Goal: Browse casually: Explore the website without a specific task or goal

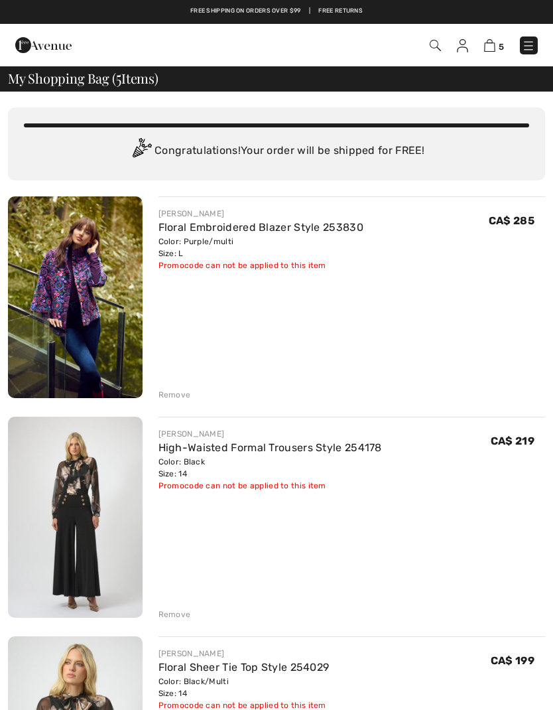
click at [121, 275] on img at bounding box center [75, 297] width 135 height 202
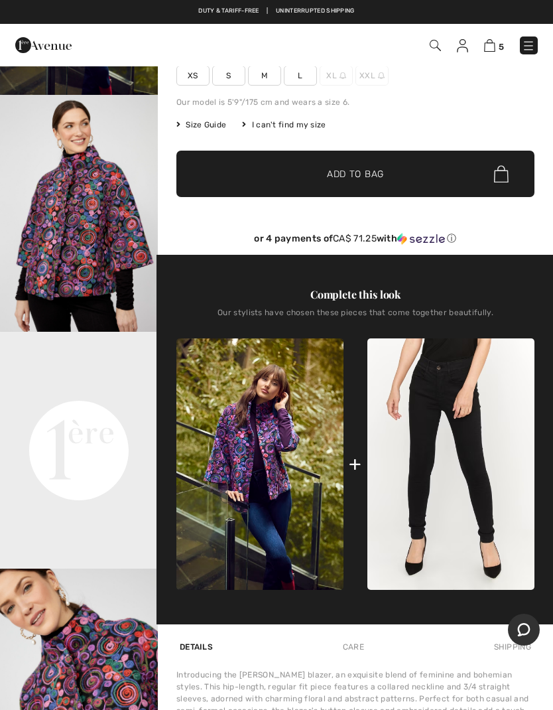
scroll to position [238, 0]
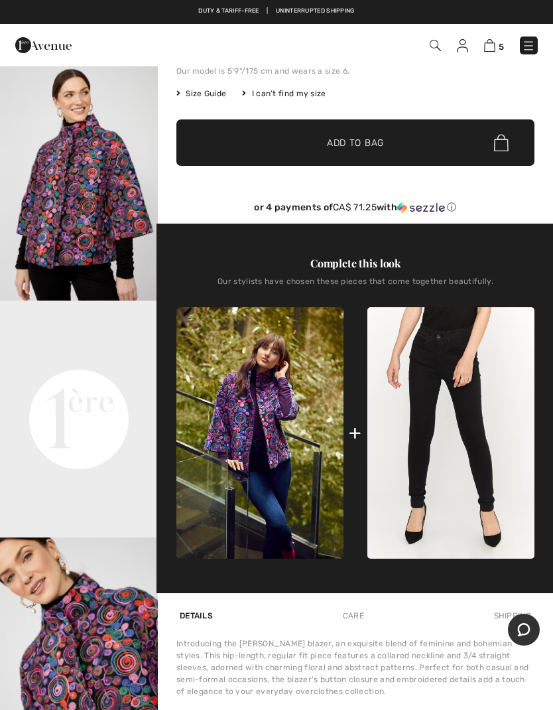
click at [472, 429] on img at bounding box center [450, 432] width 167 height 251
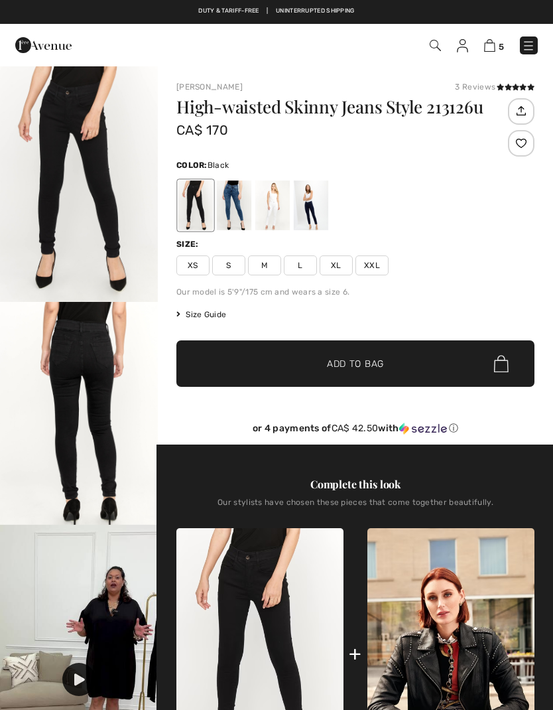
checkbox input "true"
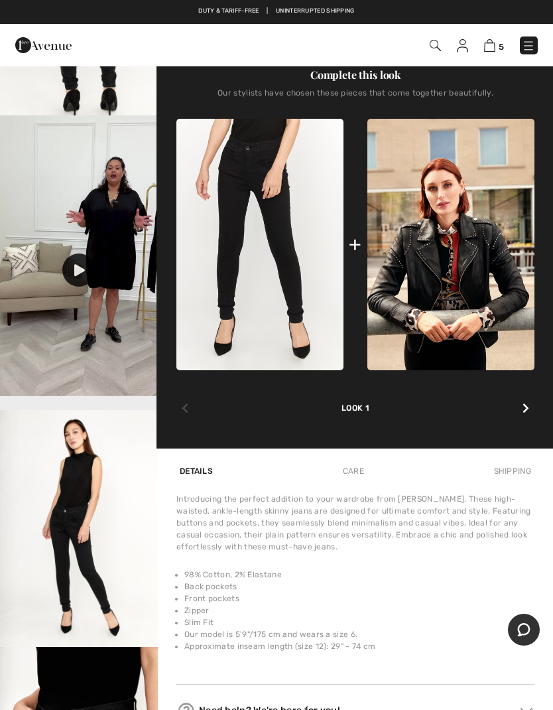
scroll to position [409, 0]
click at [530, 409] on div at bounding box center [525, 409] width 17 height 27
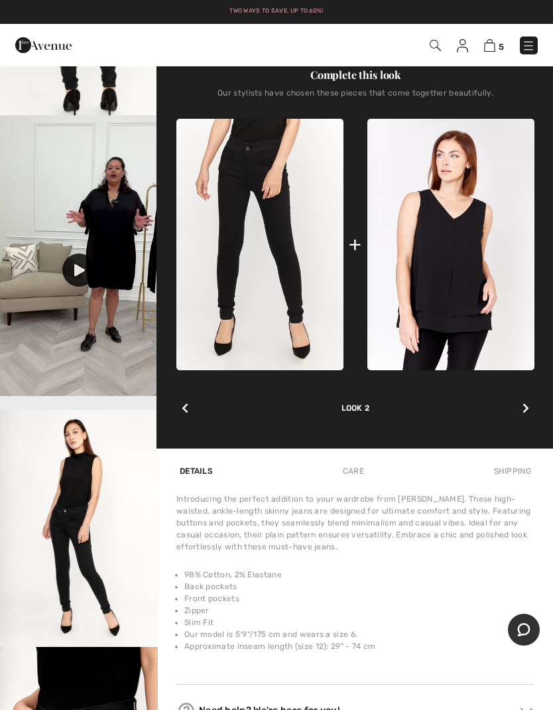
click at [535, 403] on div "Complete this look Our stylists have chosen these pieces that come together bea…" at bounding box center [355, 241] width 358 height 413
click at [529, 404] on div at bounding box center [525, 408] width 17 height 27
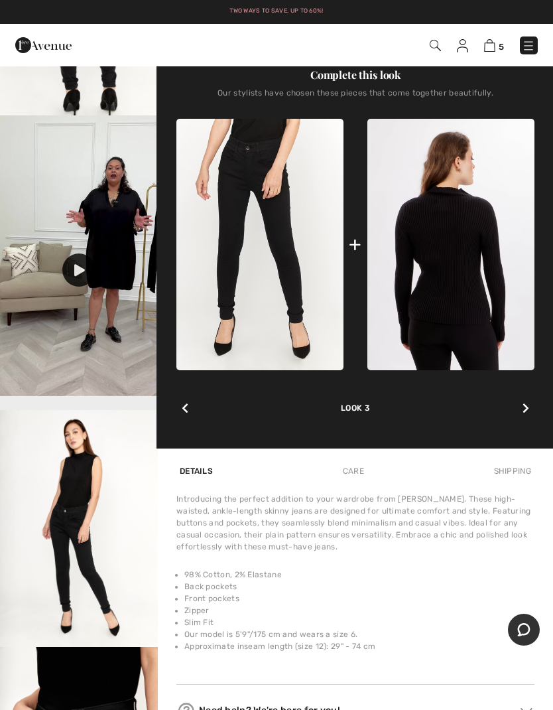
click at [464, 271] on img at bounding box center [450, 244] width 167 height 251
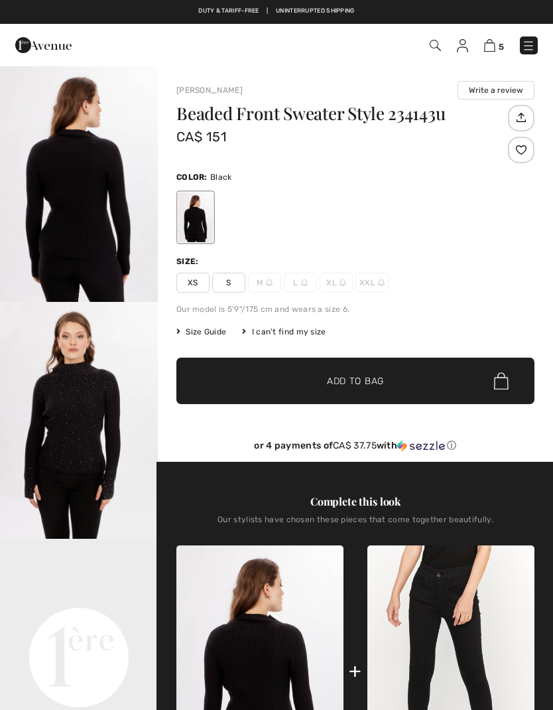
checkbox input "true"
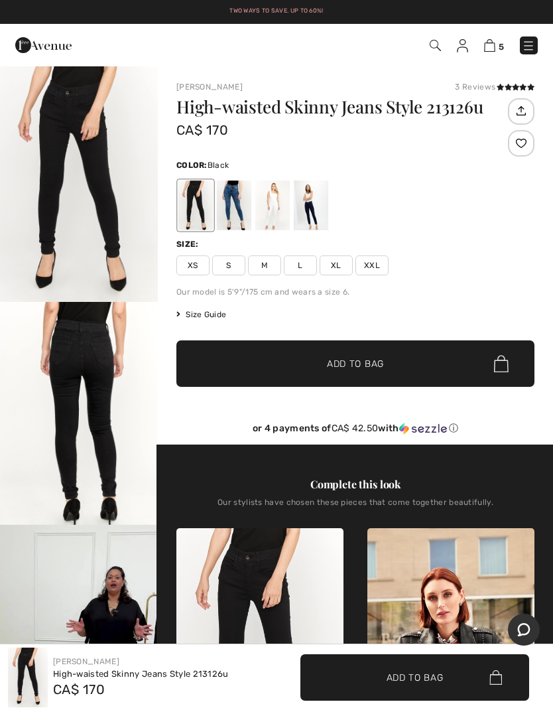
click at [450, 584] on img at bounding box center [450, 653] width 167 height 251
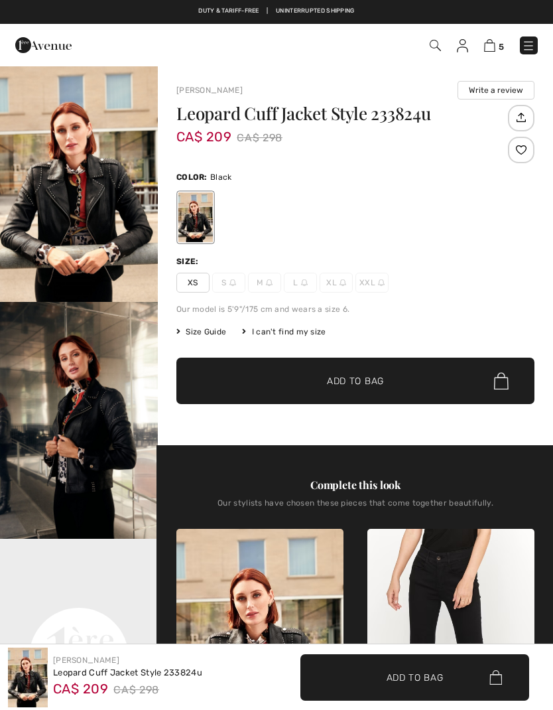
checkbox input "true"
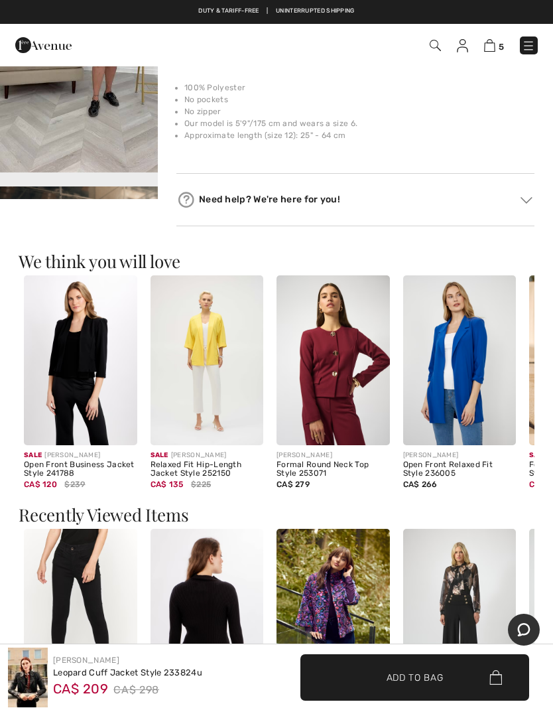
click at [462, 432] on img at bounding box center [459, 360] width 113 height 170
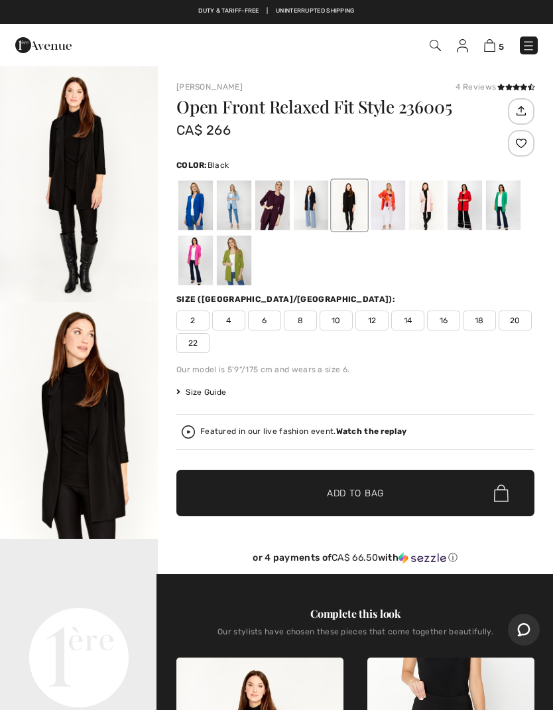
click at [202, 200] on div at bounding box center [195, 205] width 34 height 50
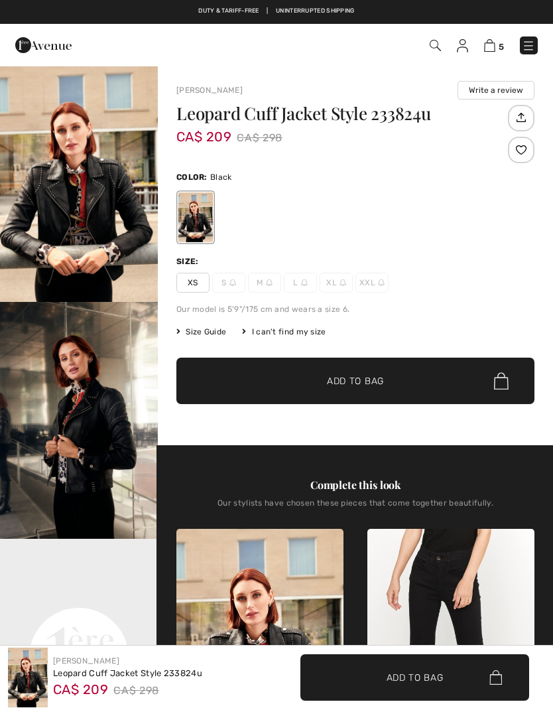
checkbox input "true"
